Goal: Information Seeking & Learning: Learn about a topic

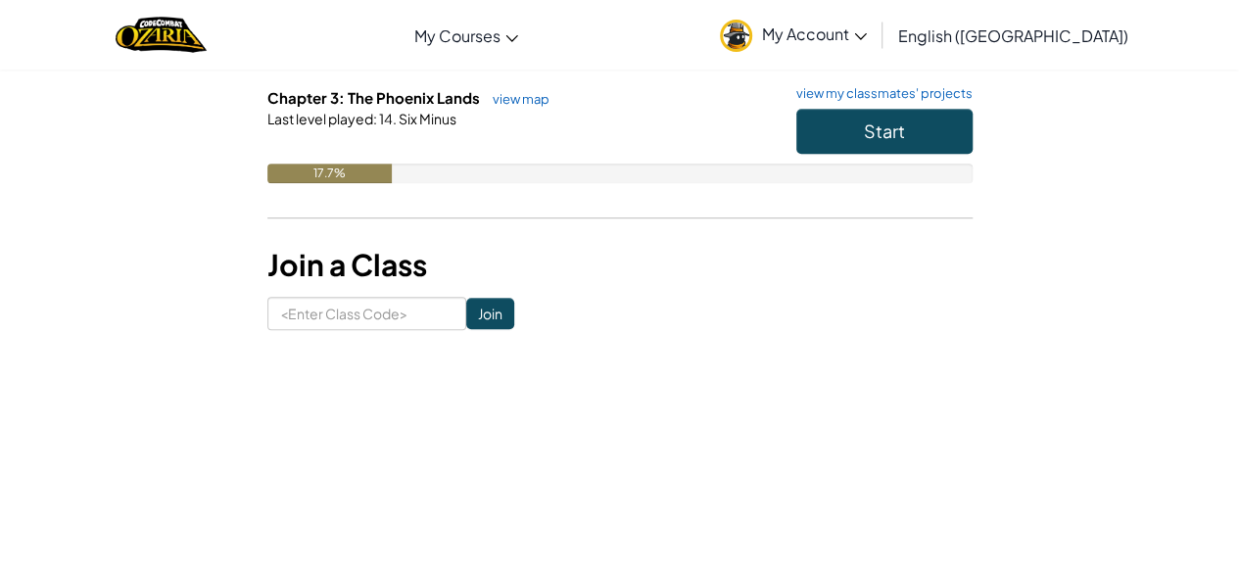
scroll to position [499, 0]
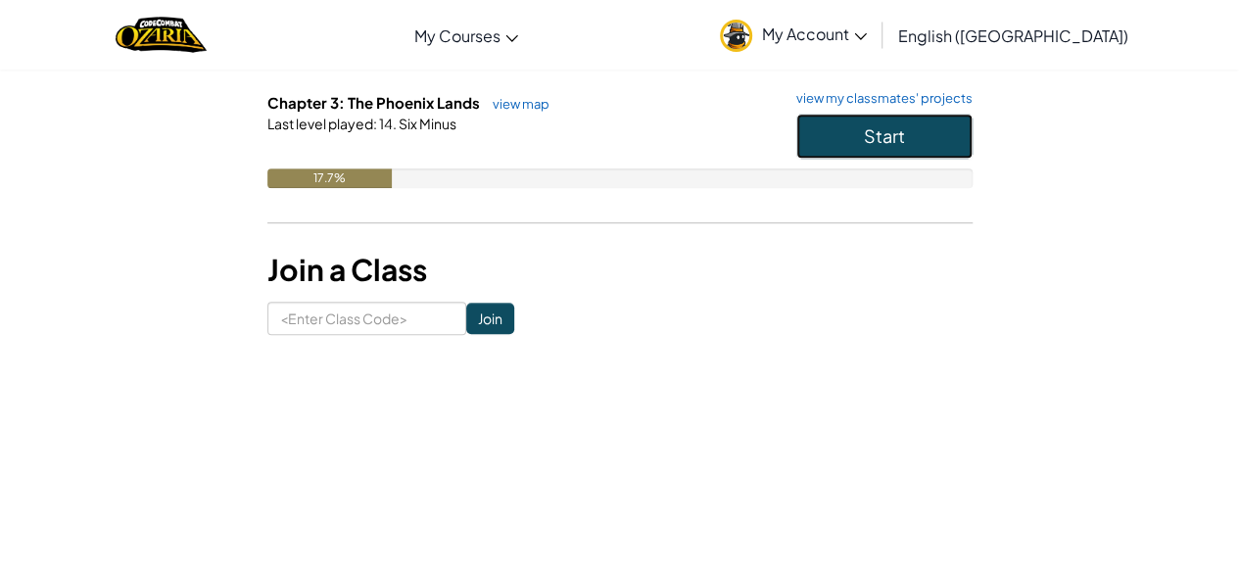
click at [831, 146] on button "Start" at bounding box center [884, 136] width 176 height 45
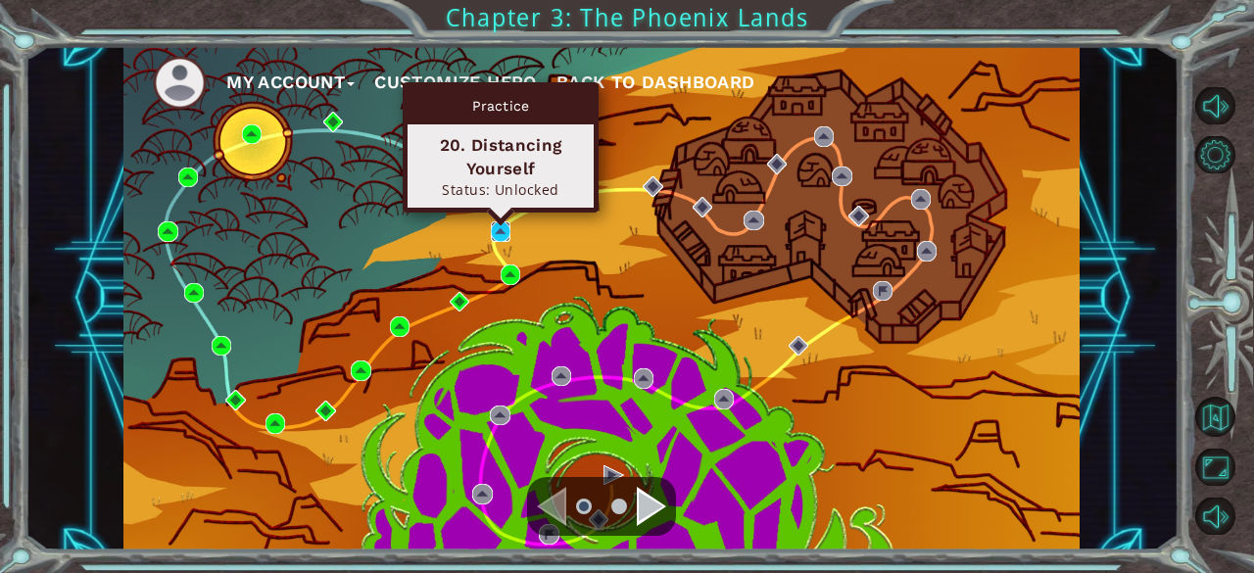
click at [498, 226] on img at bounding box center [501, 231] width 20 height 20
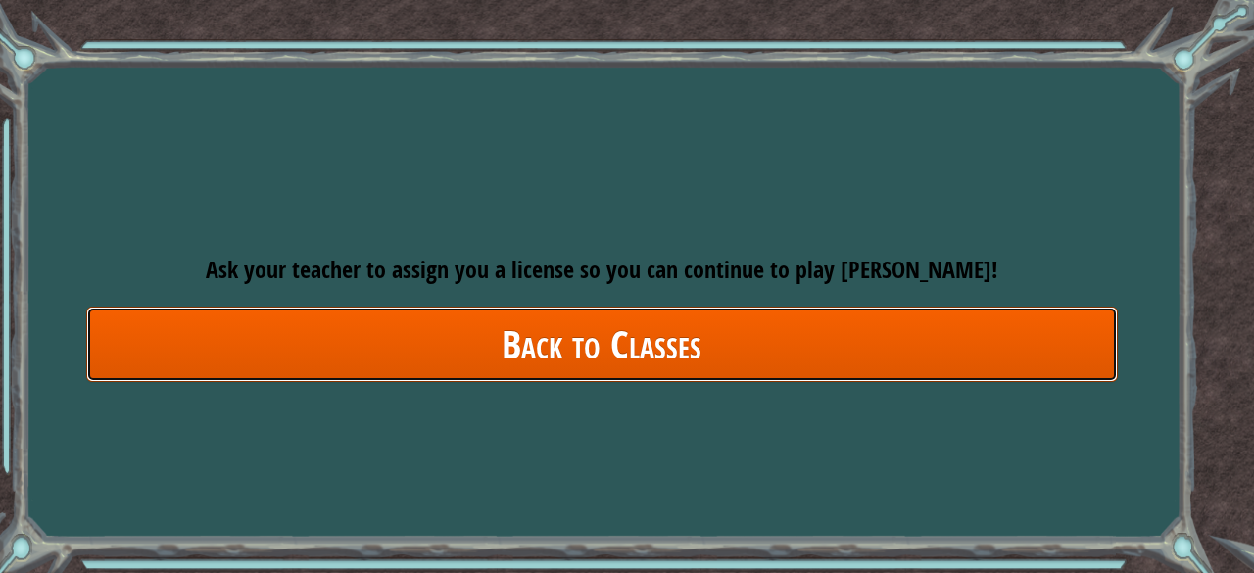
click at [517, 328] on link "Back to Classes" at bounding box center [602, 344] width 1032 height 75
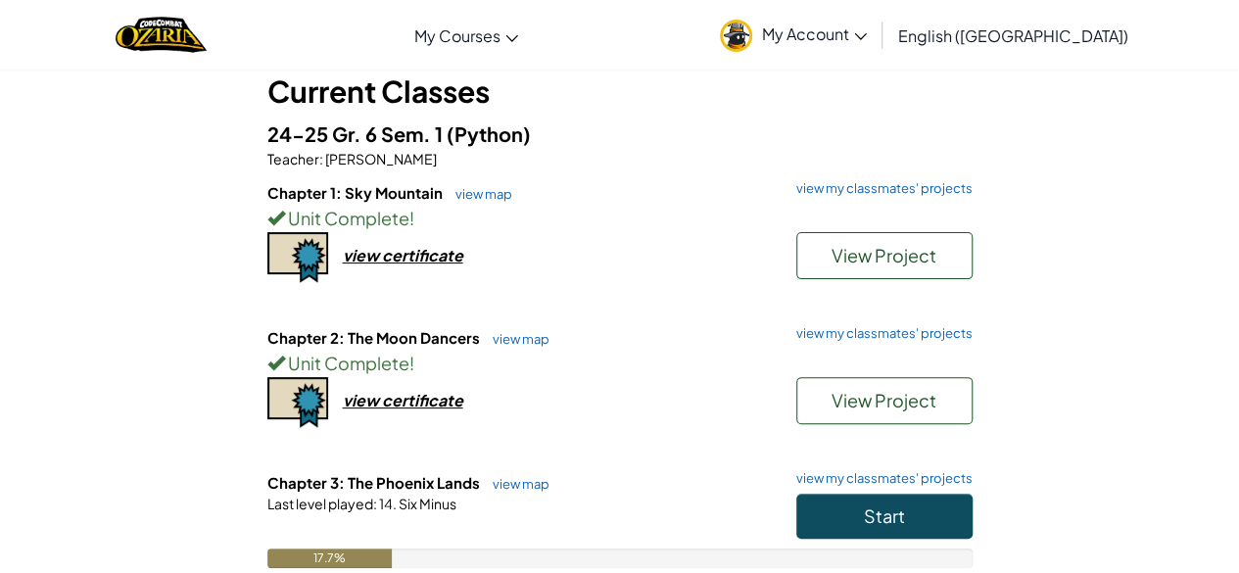
scroll to position [121, 0]
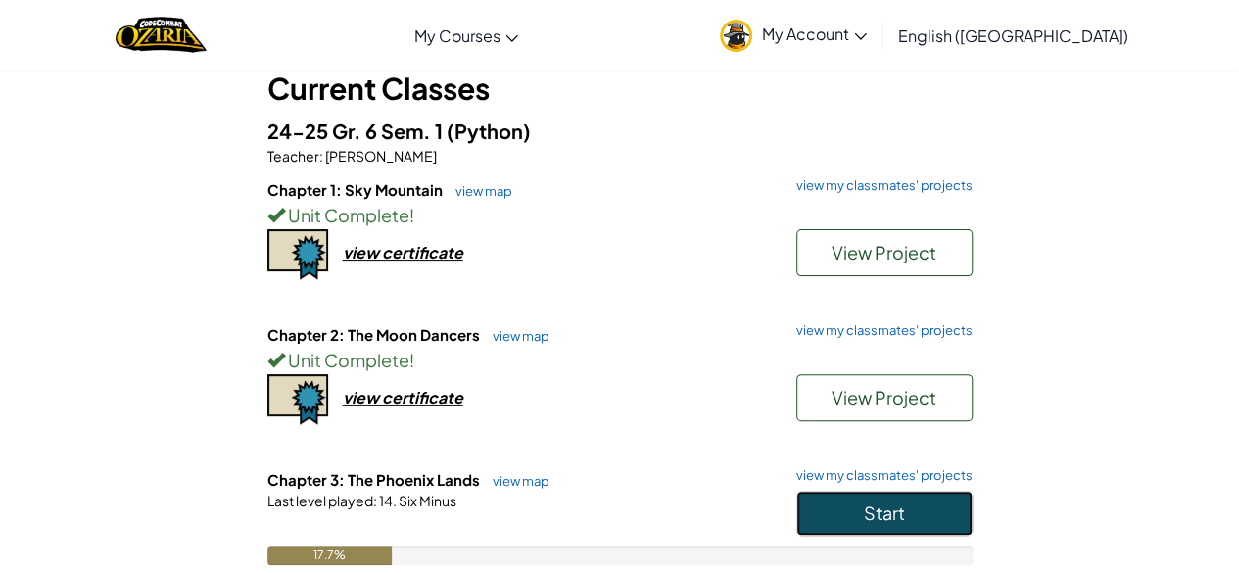
click at [887, 503] on span "Start" at bounding box center [884, 513] width 41 height 23
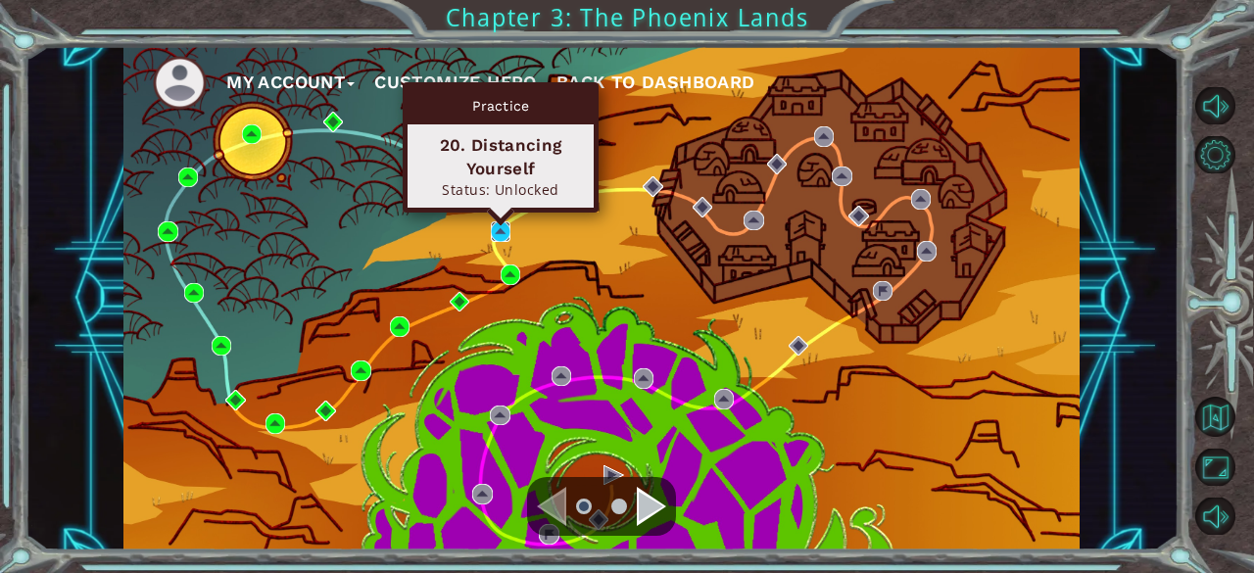
click at [491, 226] on img at bounding box center [501, 231] width 20 height 20
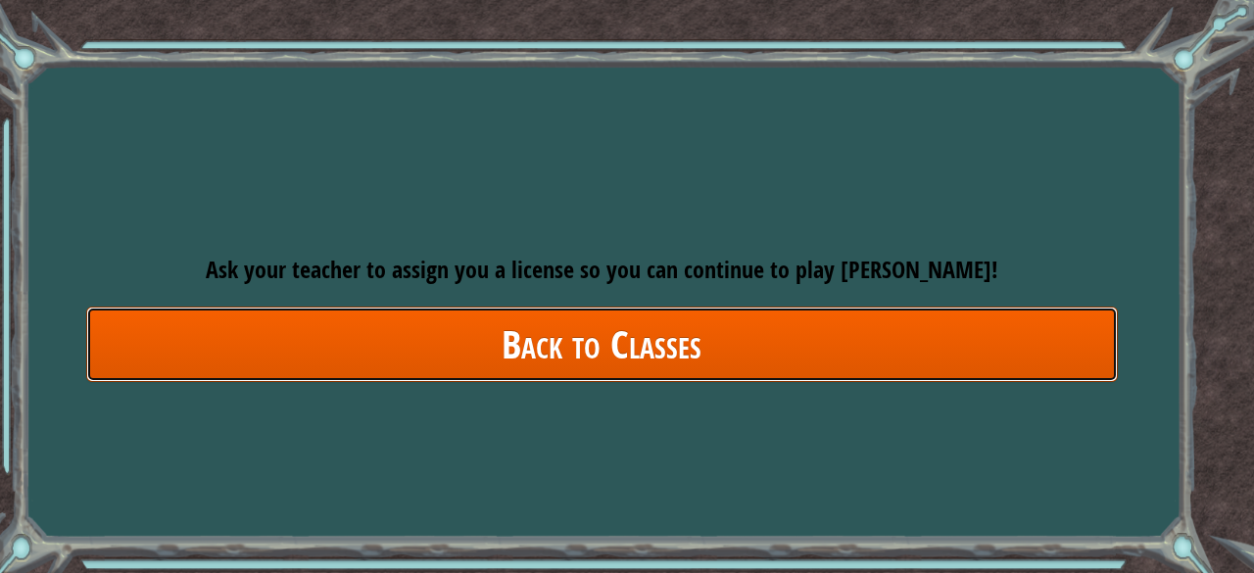
click at [508, 354] on link "Back to Classes" at bounding box center [602, 344] width 1032 height 75
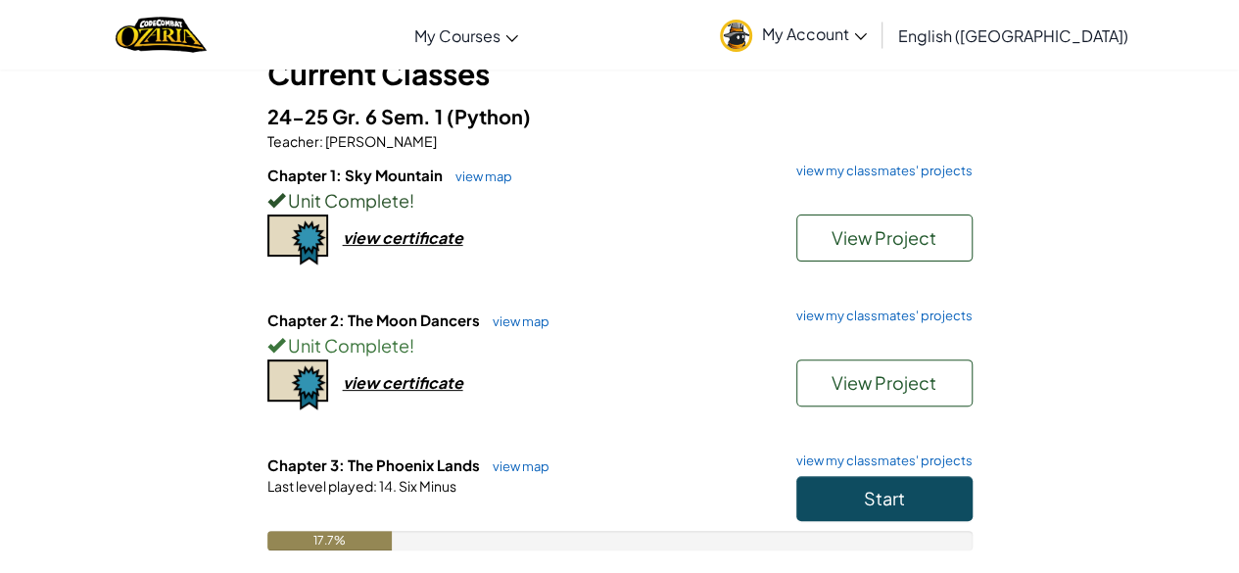
scroll to position [163, 0]
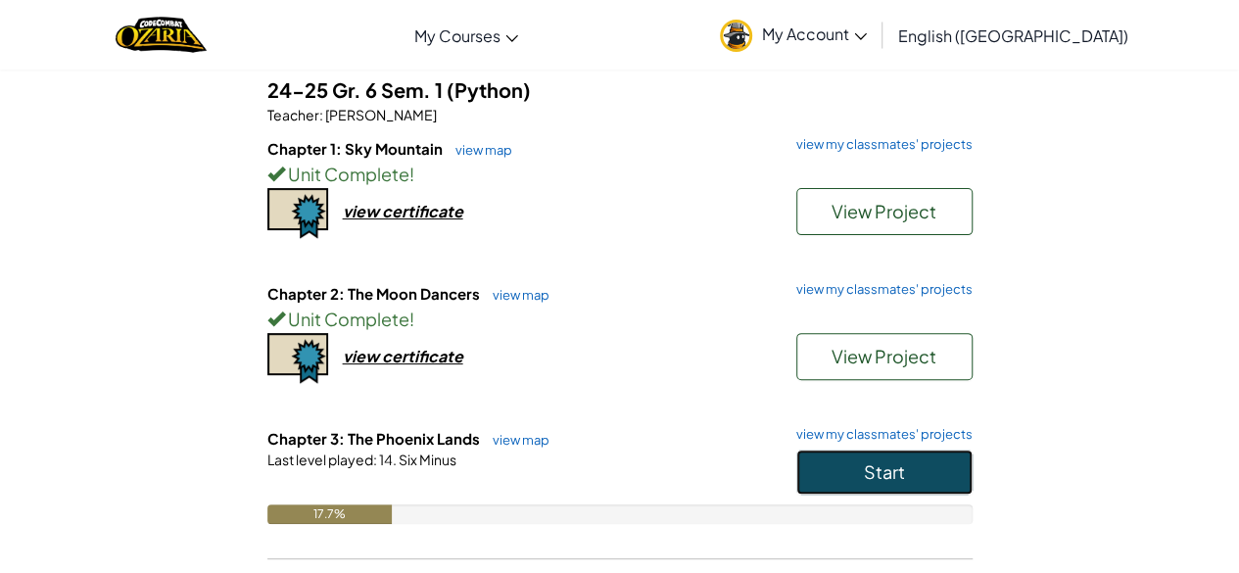
click at [900, 485] on button "Start" at bounding box center [884, 472] width 176 height 45
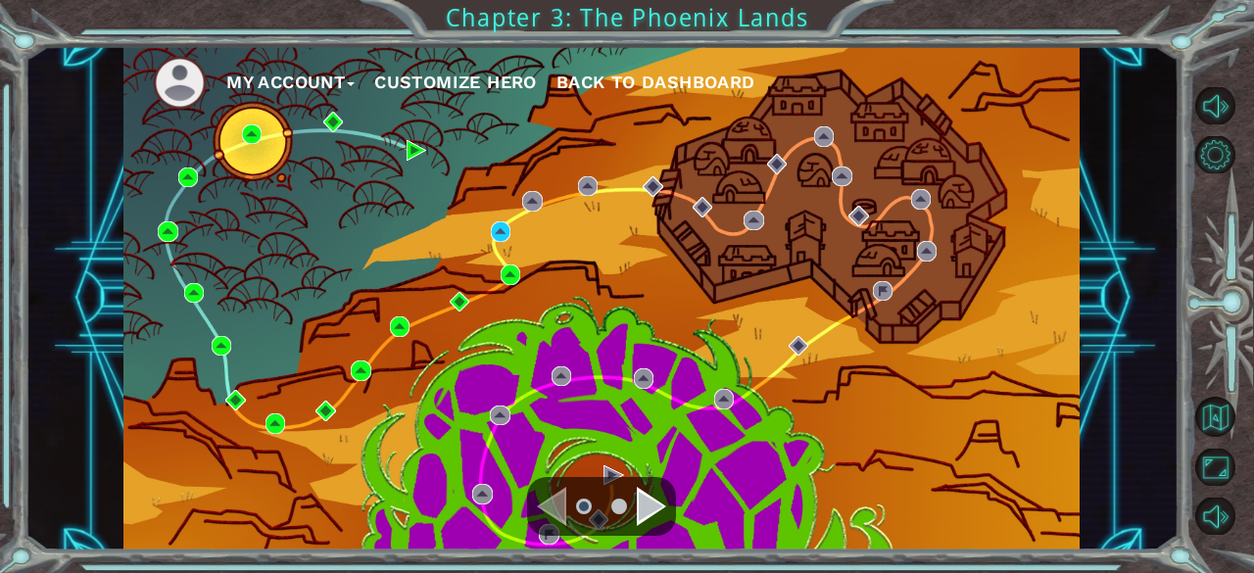
click at [638, 83] on span "Back to Dashboard" at bounding box center [655, 82] width 199 height 21
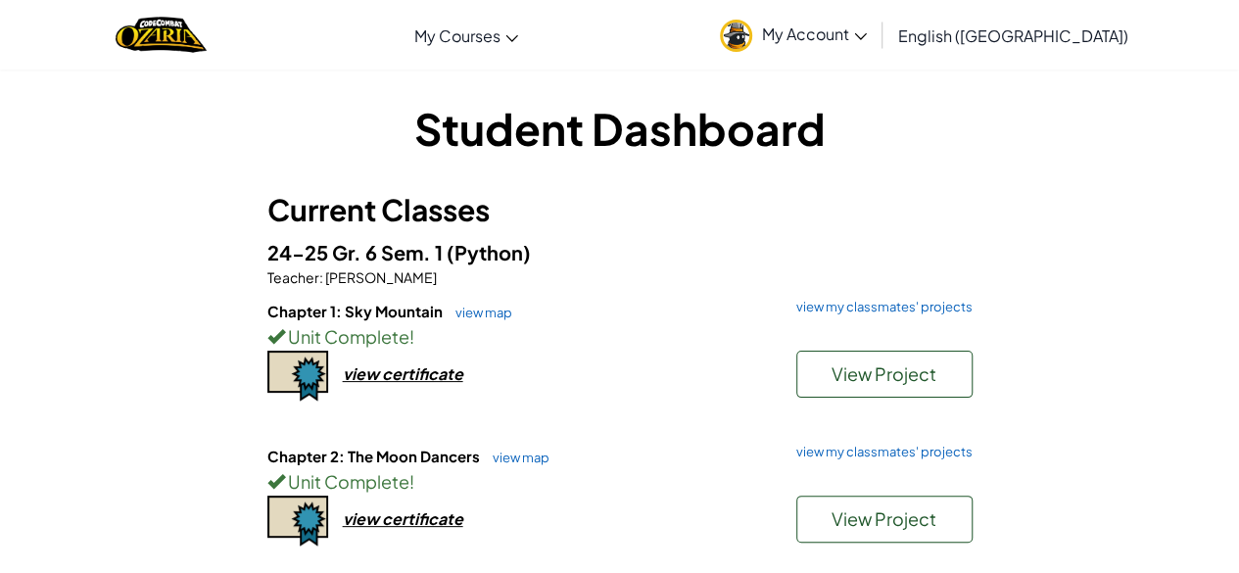
click at [864, 53] on link "My Account" at bounding box center [793, 35] width 167 height 62
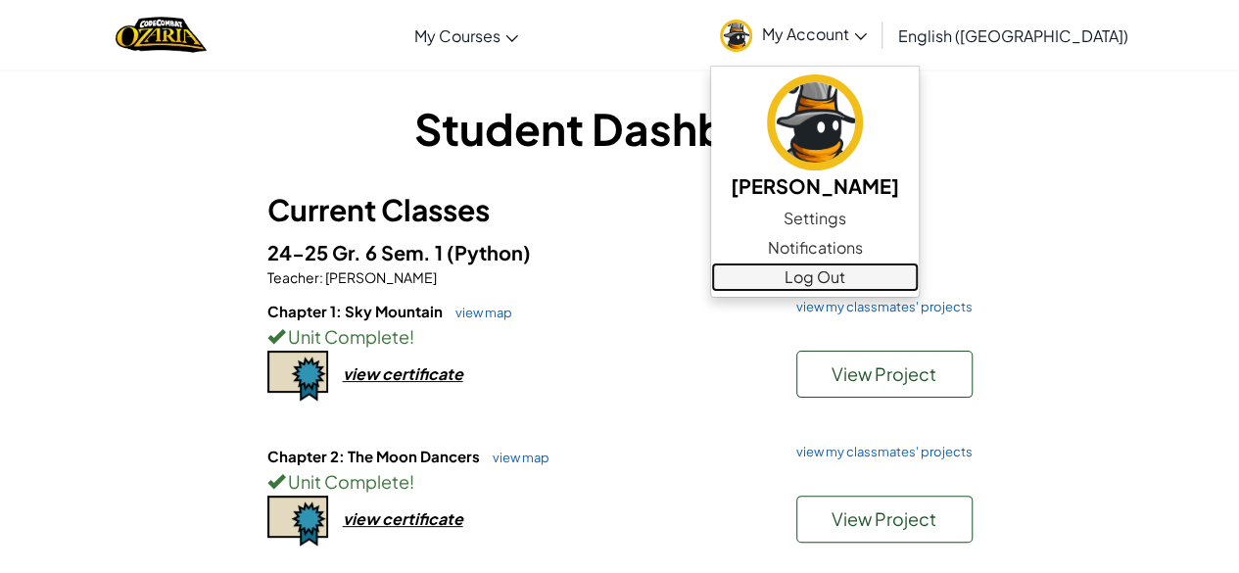
click at [919, 275] on link "Log Out" at bounding box center [815, 277] width 208 height 29
